Goal: Navigation & Orientation: Find specific page/section

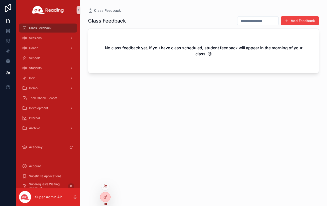
click at [104, 185] on icon at bounding box center [105, 186] width 4 height 4
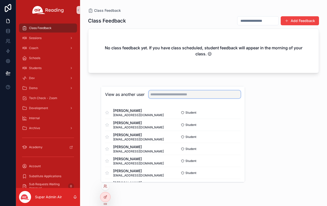
click at [172, 92] on input "text" at bounding box center [195, 94] width 92 height 8
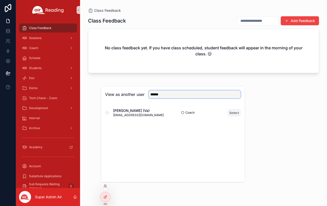
type input "******"
click at [235, 112] on button "Select" at bounding box center [234, 112] width 13 height 7
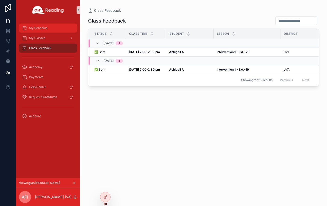
click at [39, 26] on span "My Schedule" at bounding box center [38, 28] width 19 height 4
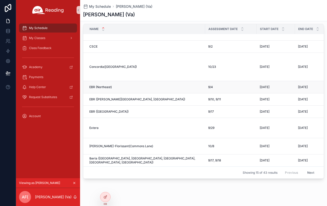
scroll to position [312, 0]
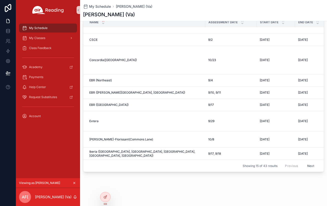
click at [315, 165] on button "Next" at bounding box center [311, 166] width 14 height 8
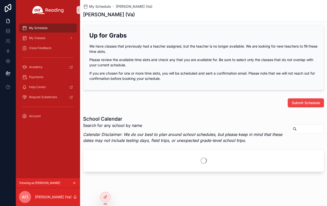
scroll to position [312, 0]
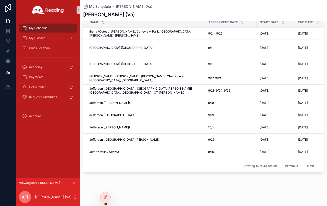
click at [310, 163] on button "Next" at bounding box center [311, 166] width 14 height 8
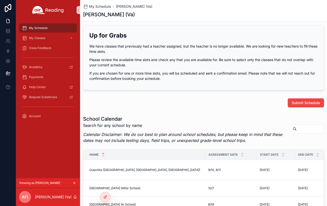
scroll to position [312, 0]
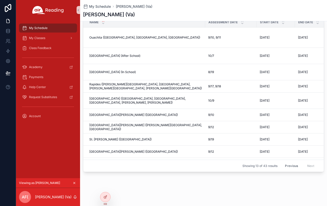
click at [311, 164] on div "Previous Next" at bounding box center [299, 166] width 36 height 8
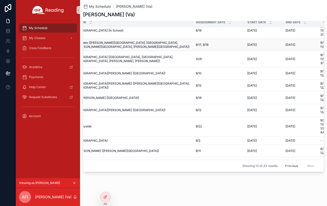
scroll to position [42, 13]
